Goal: Browse casually

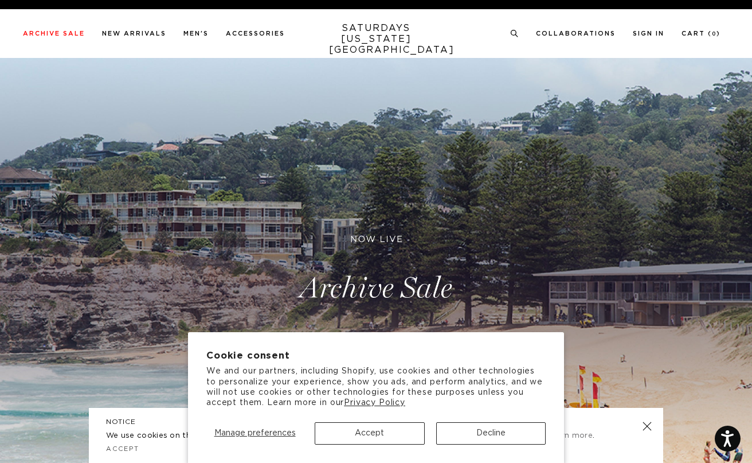
click at [388, 434] on button "Accept" at bounding box center [370, 433] width 110 height 22
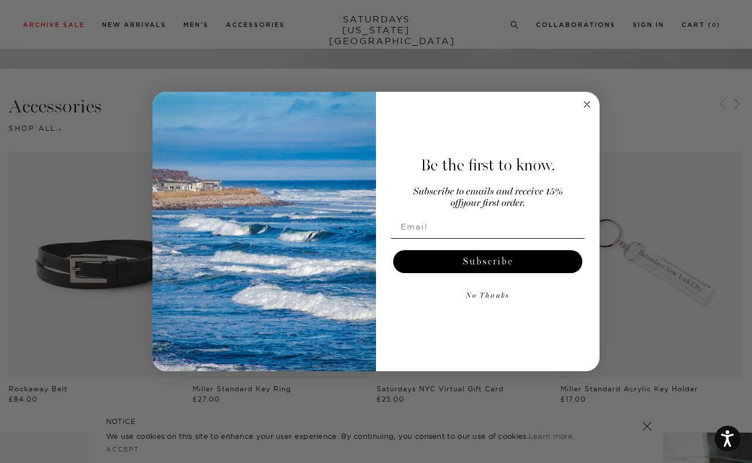
scroll to position [1233, 0]
click at [586, 103] on icon "Close dialog" at bounding box center [587, 104] width 6 height 6
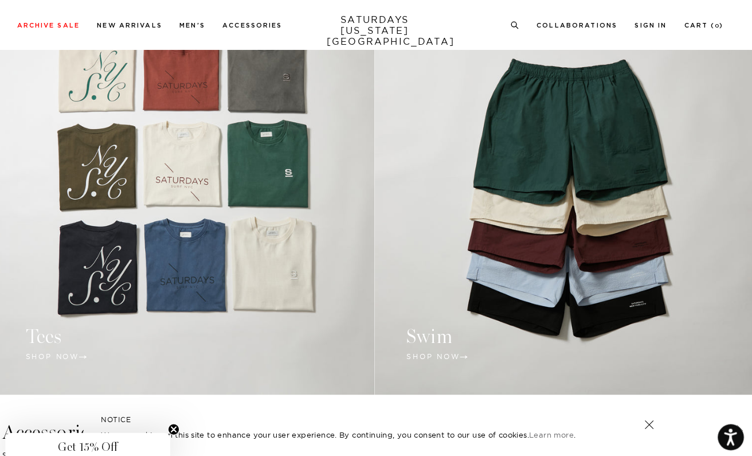
scroll to position [863, 0]
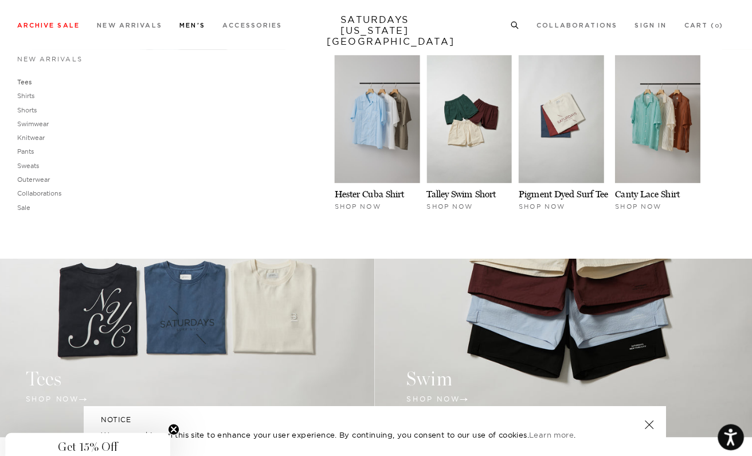
click at [23, 79] on link "Tees" at bounding box center [30, 81] width 14 height 8
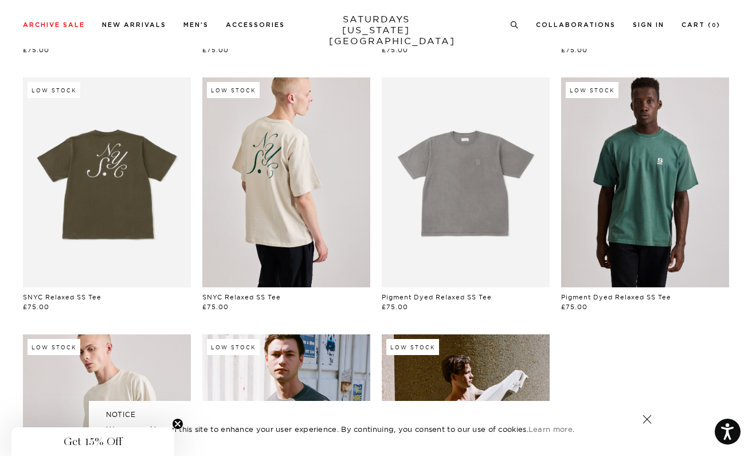
scroll to position [316, 6]
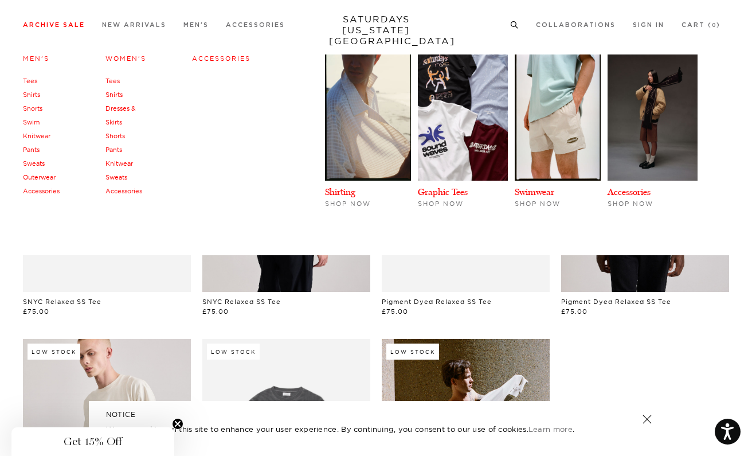
click at [71, 26] on link "Archive Sale" at bounding box center [54, 25] width 62 height 6
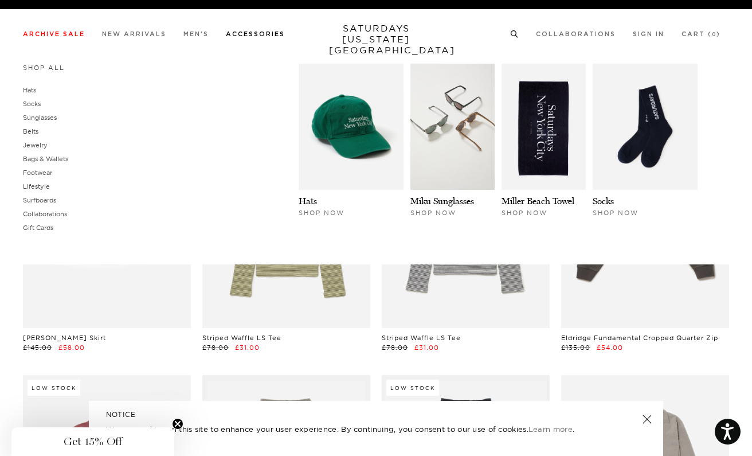
click at [247, 34] on link "Accessories" at bounding box center [255, 34] width 59 height 6
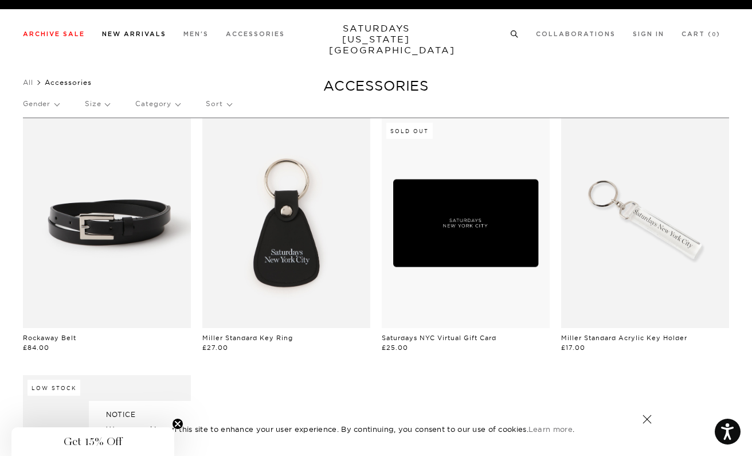
click at [144, 34] on link "New Arrivals" at bounding box center [134, 34] width 64 height 6
